Goal: Find specific page/section: Find specific page/section

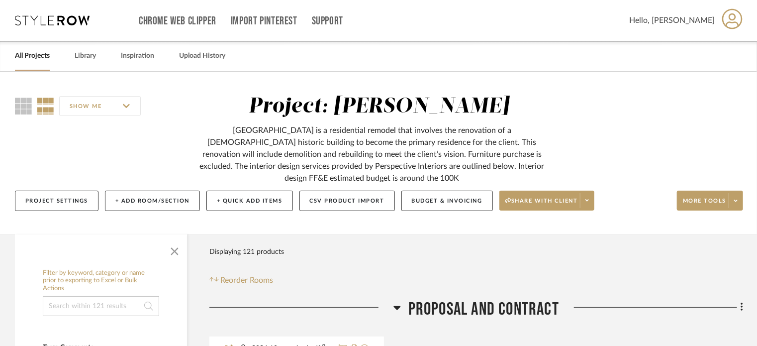
click at [19, 50] on link "All Projects" at bounding box center [32, 55] width 35 height 13
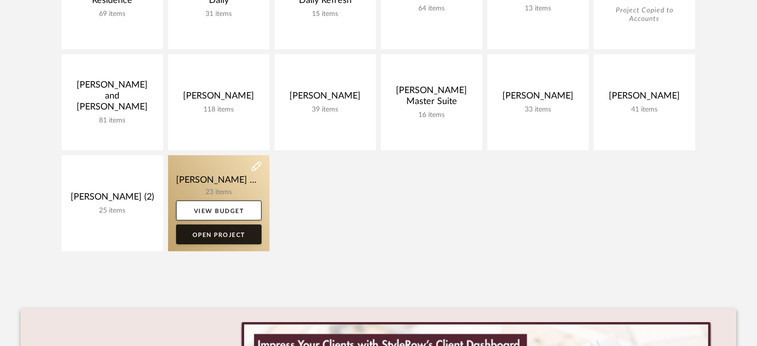
scroll to position [299, 0]
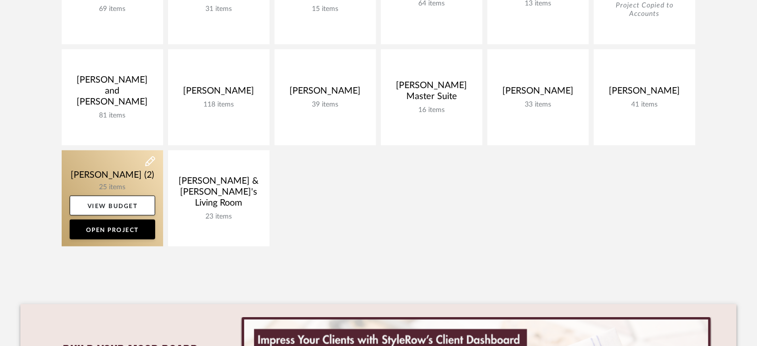
click at [104, 154] on link at bounding box center [113, 198] width 102 height 96
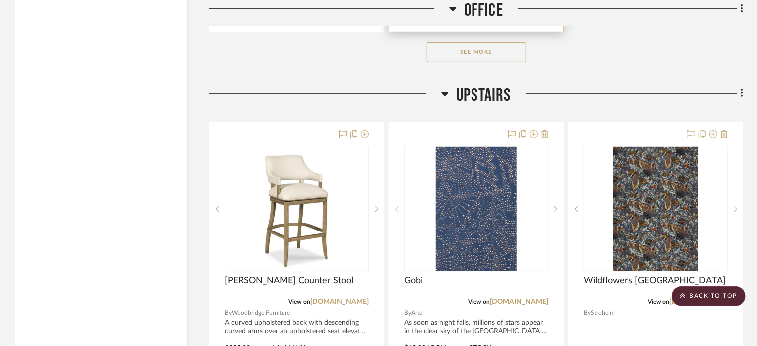
scroll to position [4031, 0]
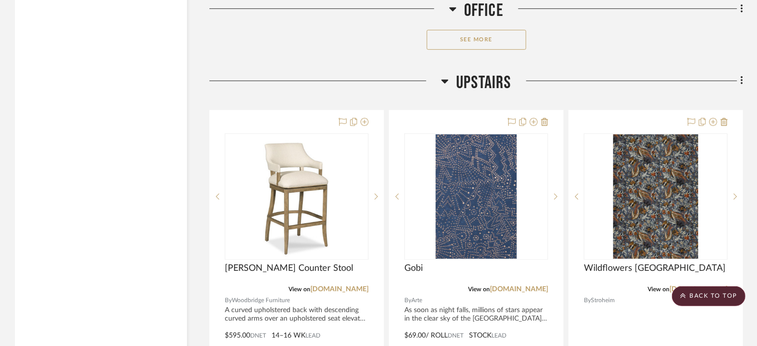
click at [378, 30] on button "See More" at bounding box center [477, 40] width 100 height 20
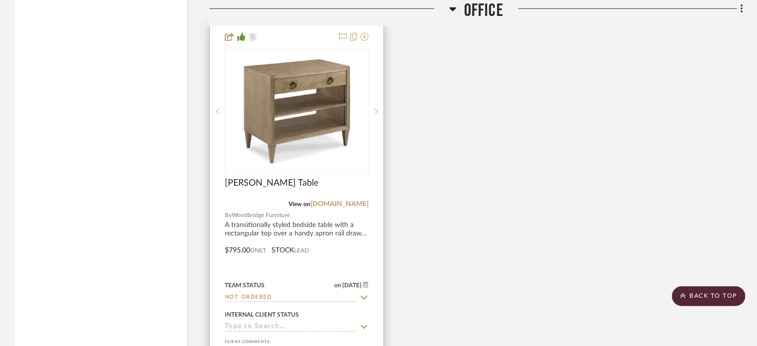
click at [313, 154] on img "0" at bounding box center [297, 111] width 124 height 124
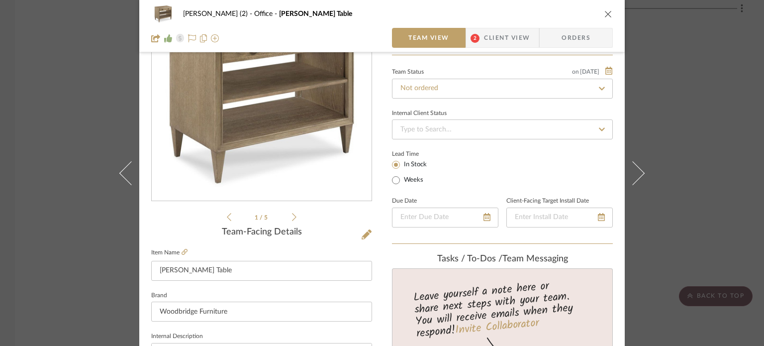
scroll to position [0, 0]
